Goal: Task Accomplishment & Management: Use online tool/utility

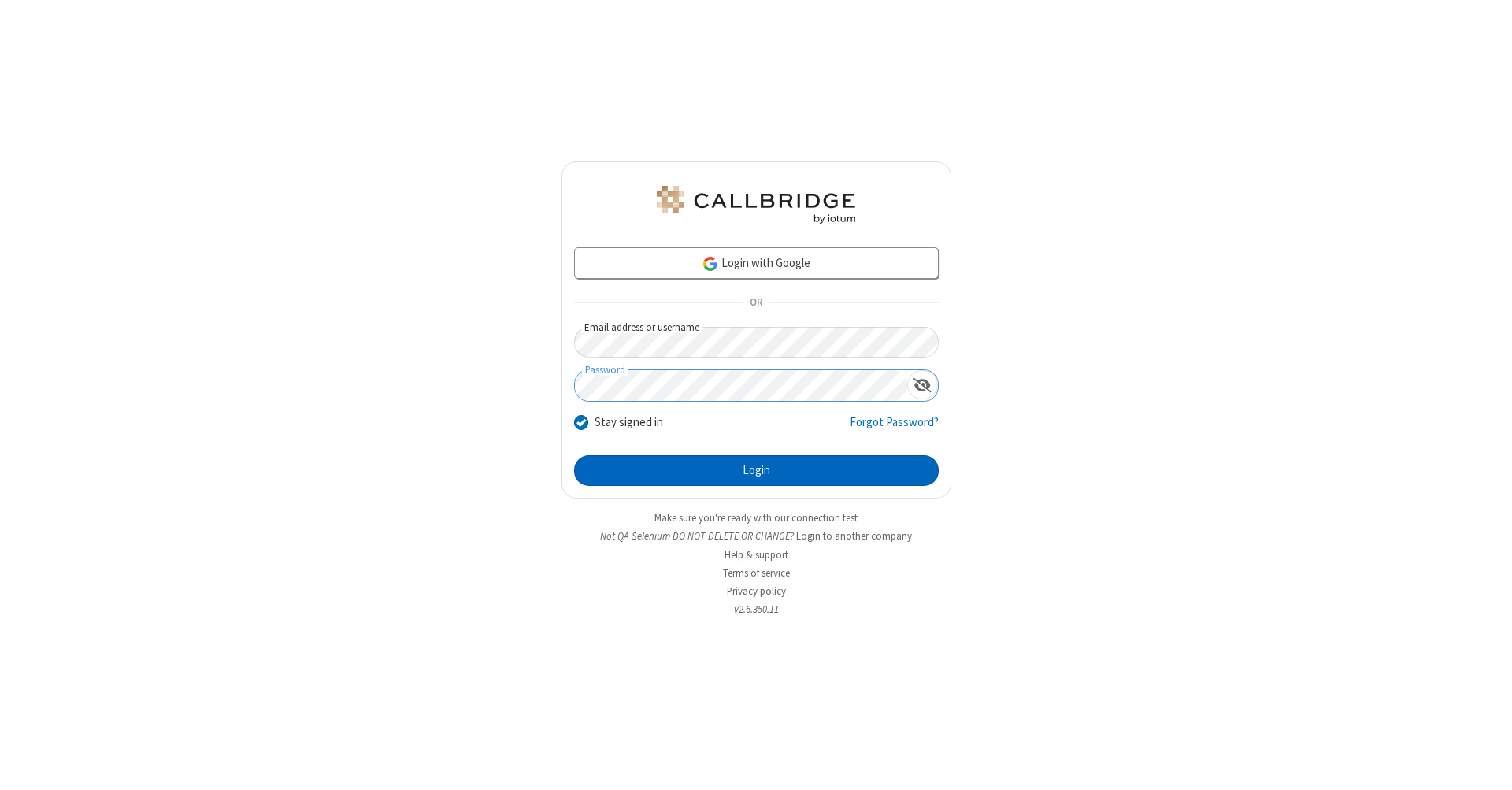
click at [756, 471] on button "Login" at bounding box center [756, 471] width 365 height 32
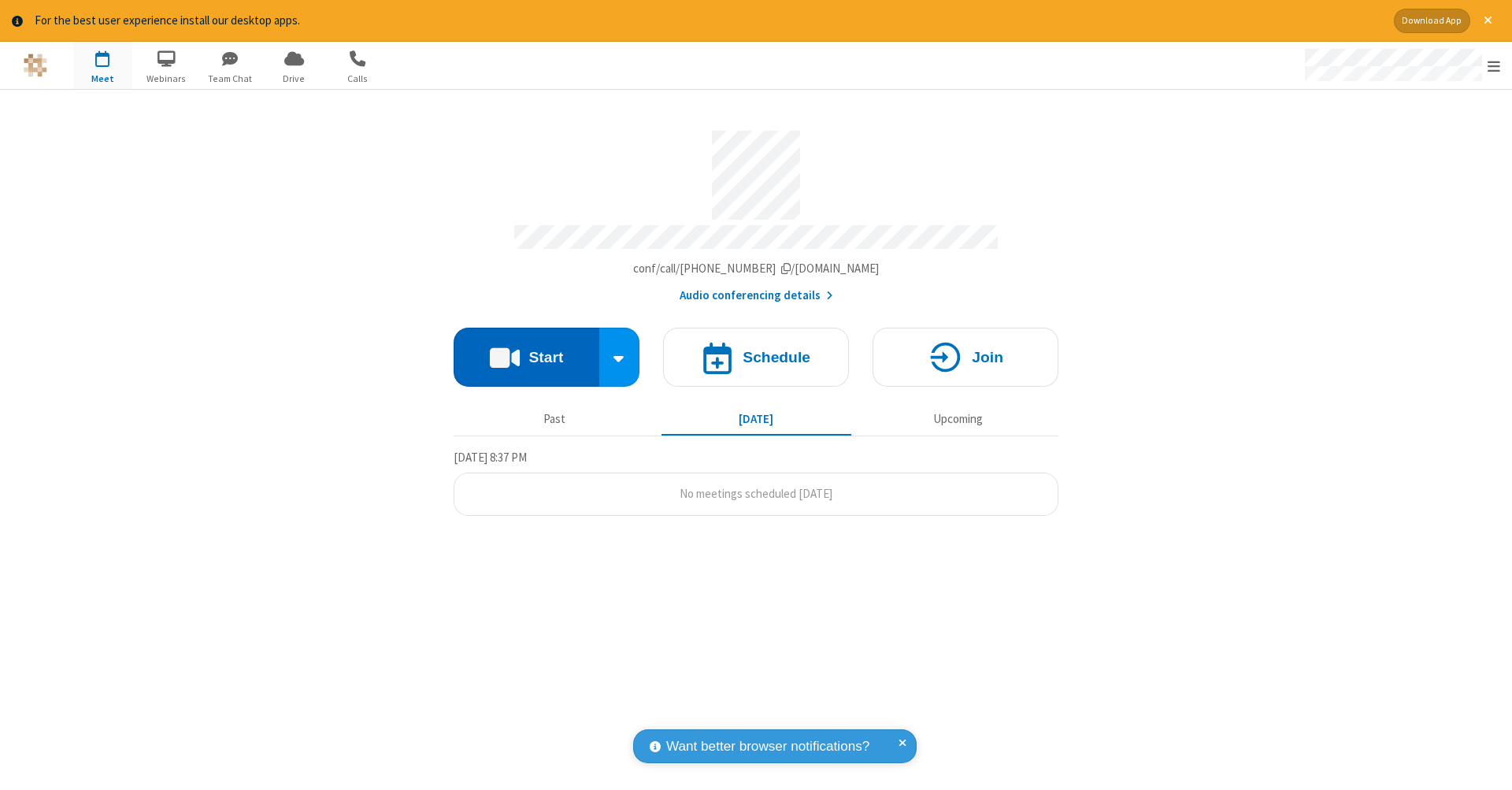
click at [527, 349] on button "Start" at bounding box center [527, 356] width 146 height 59
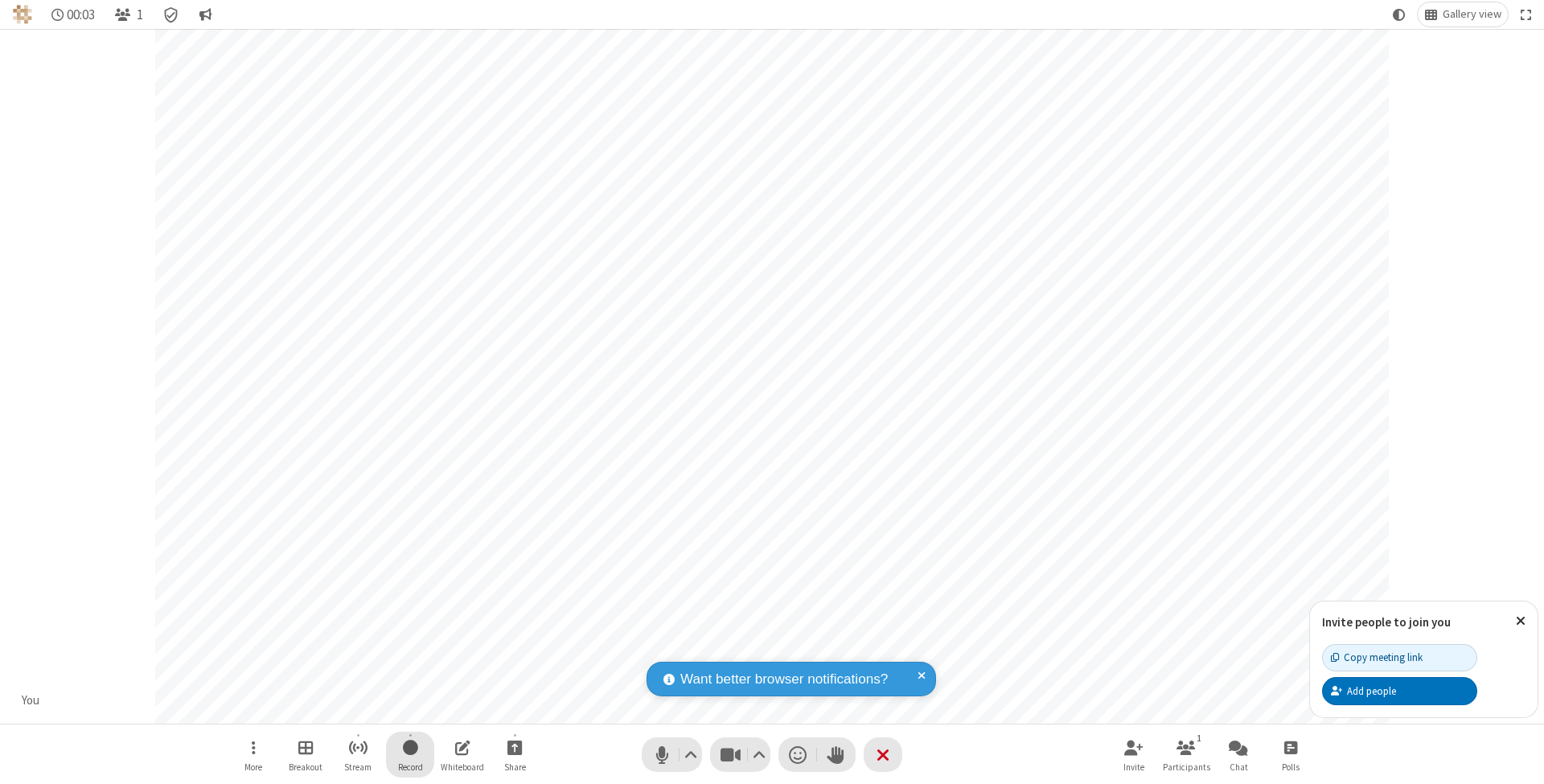
click at [410, 754] on span "Start recording" at bounding box center [410, 747] width 15 height 20
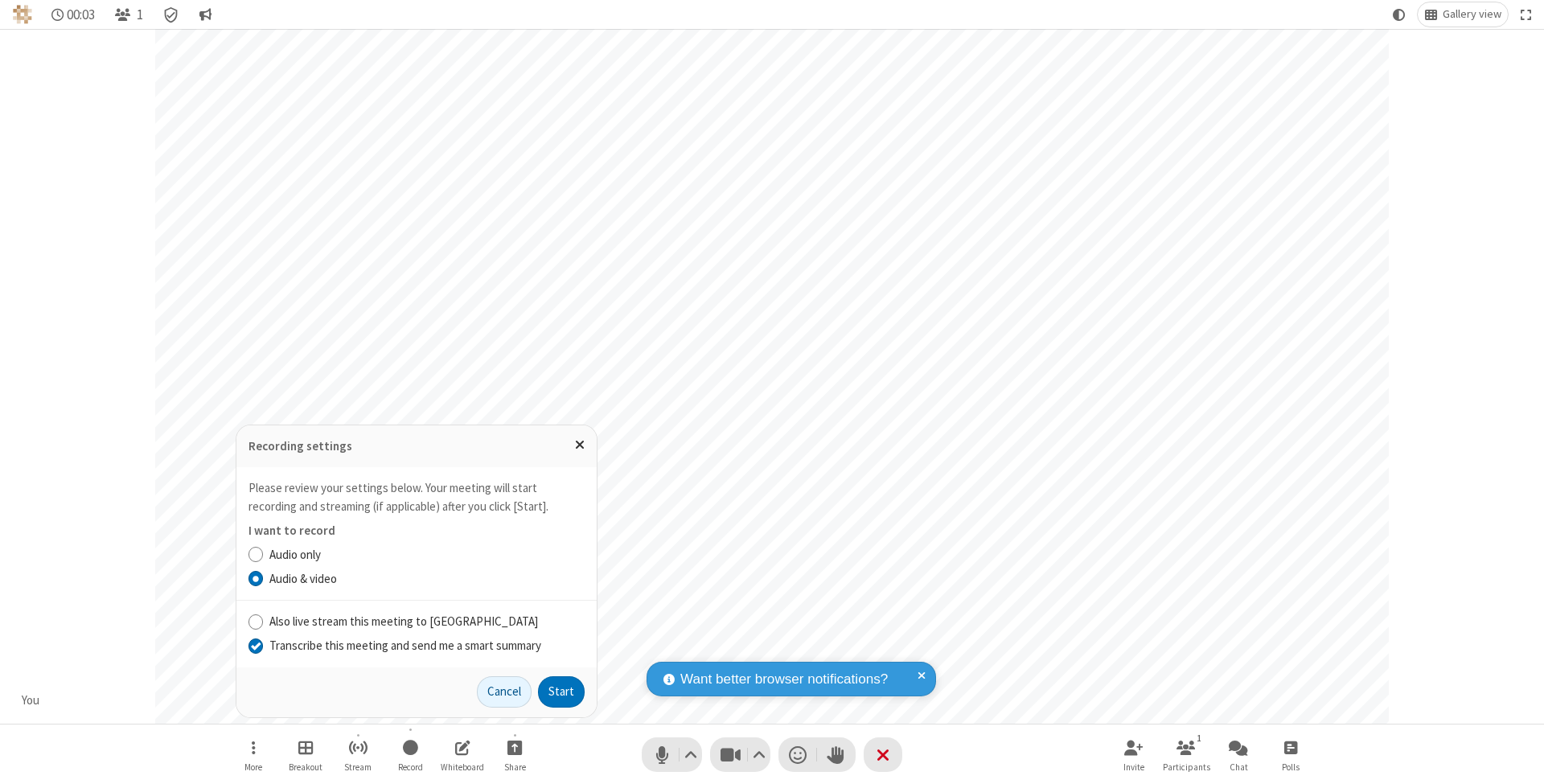
click at [255, 646] on input "Transcribe this meeting and send me a smart summary" at bounding box center [255, 645] width 15 height 17
click at [562, 692] on button "Start" at bounding box center [561, 693] width 47 height 32
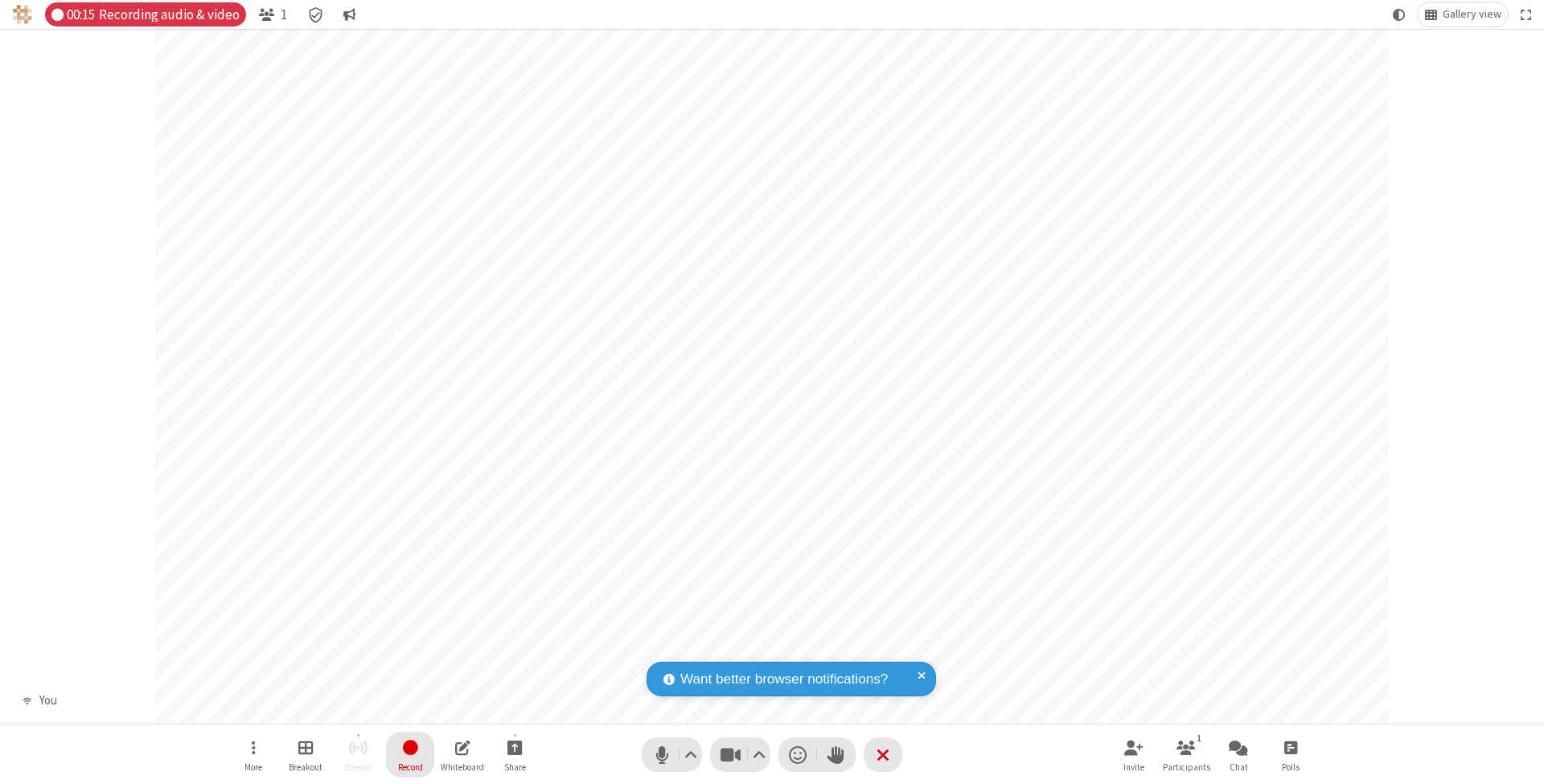
click at [410, 754] on span "Stop recording" at bounding box center [410, 747] width 19 height 20
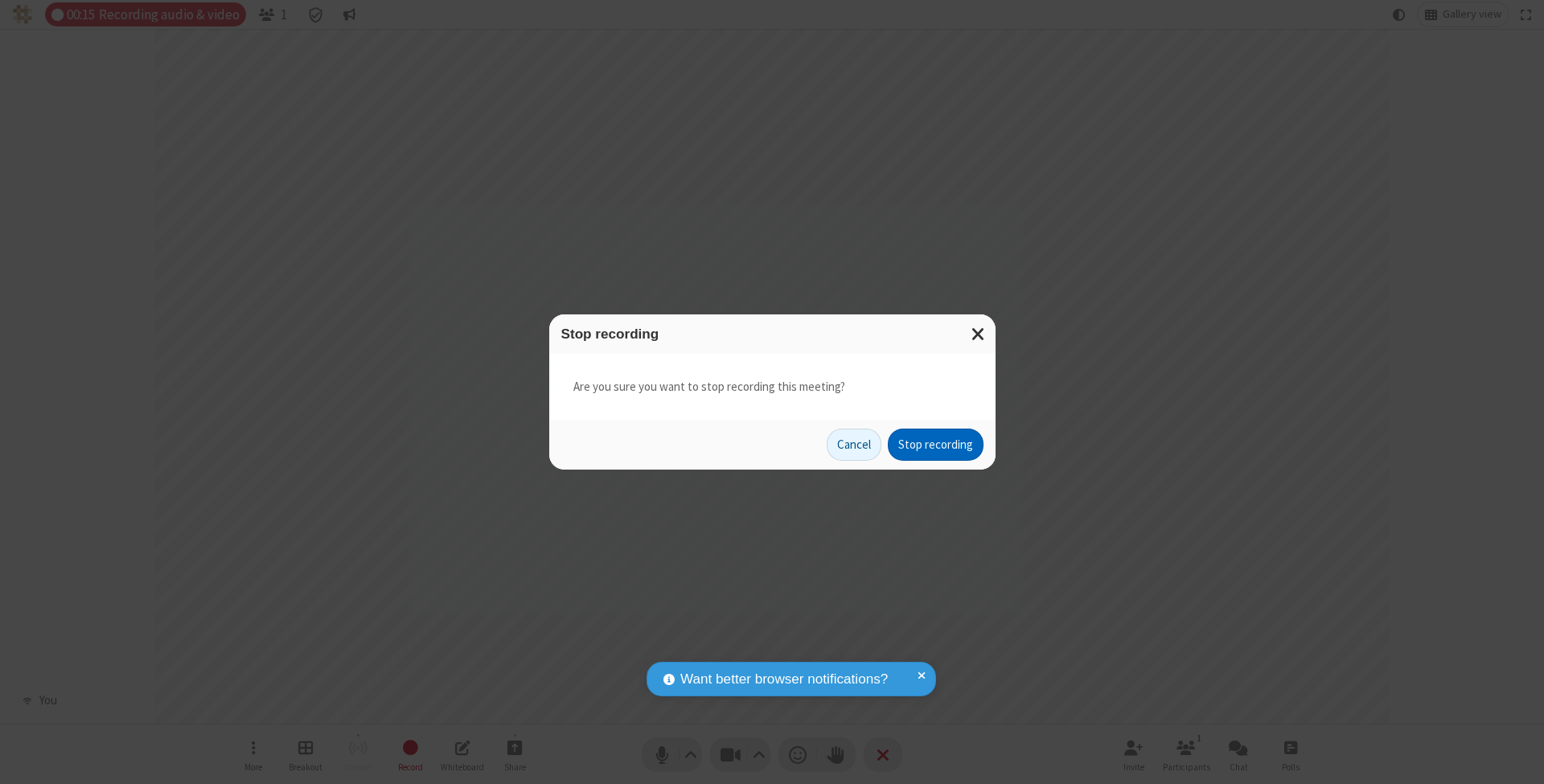
click at [936, 444] on button "Stop recording" at bounding box center [936, 444] width 96 height 32
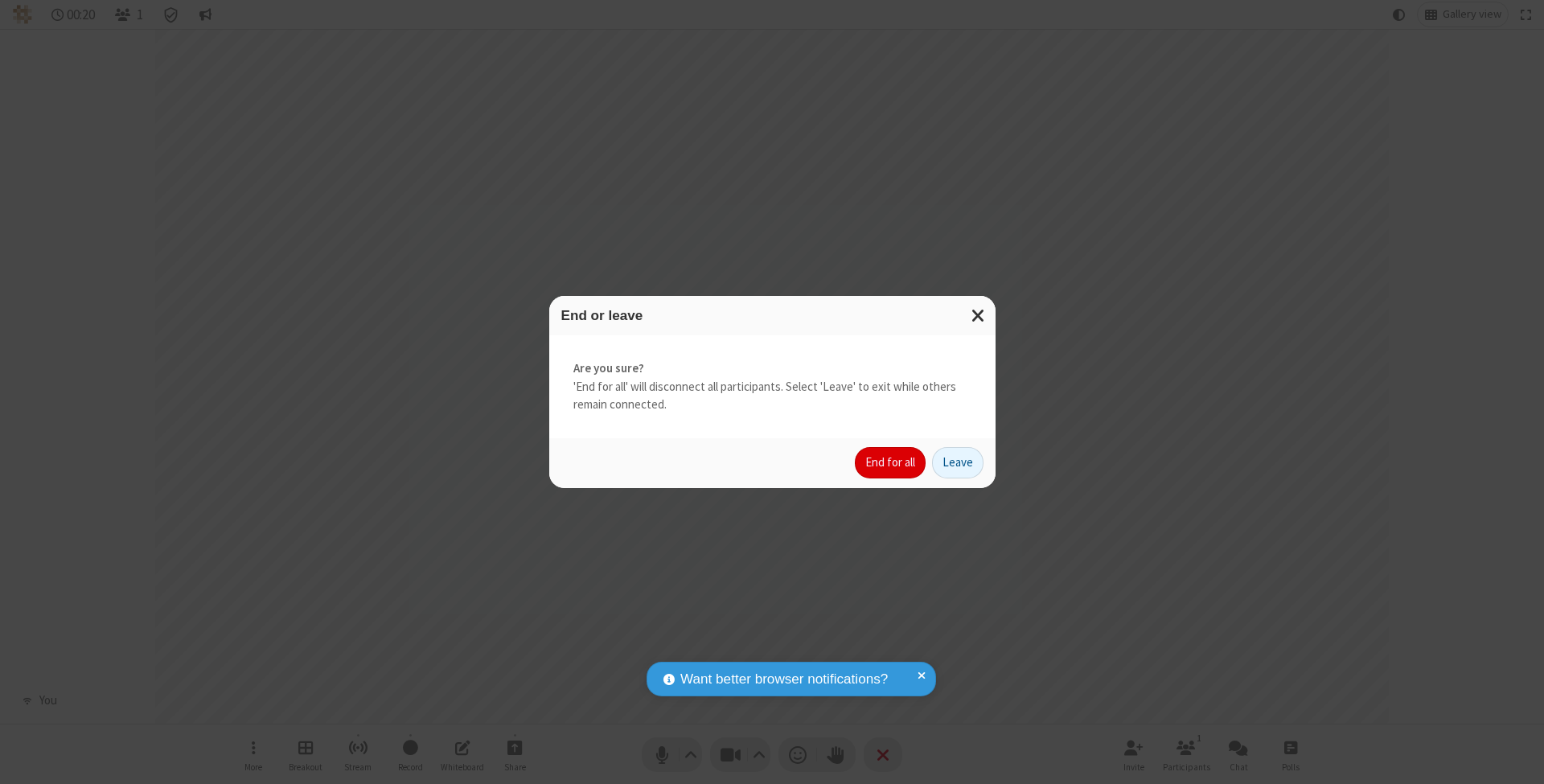
click at [892, 461] on button "End for all" at bounding box center [890, 463] width 71 height 32
